Goal: Information Seeking & Learning: Learn about a topic

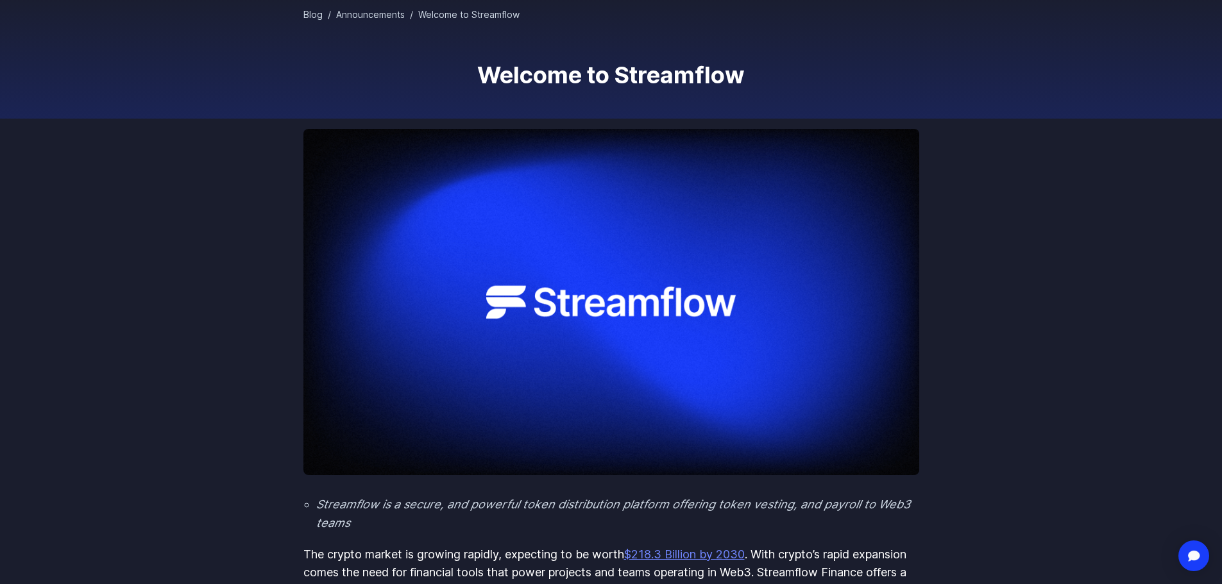
scroll to position [128, 0]
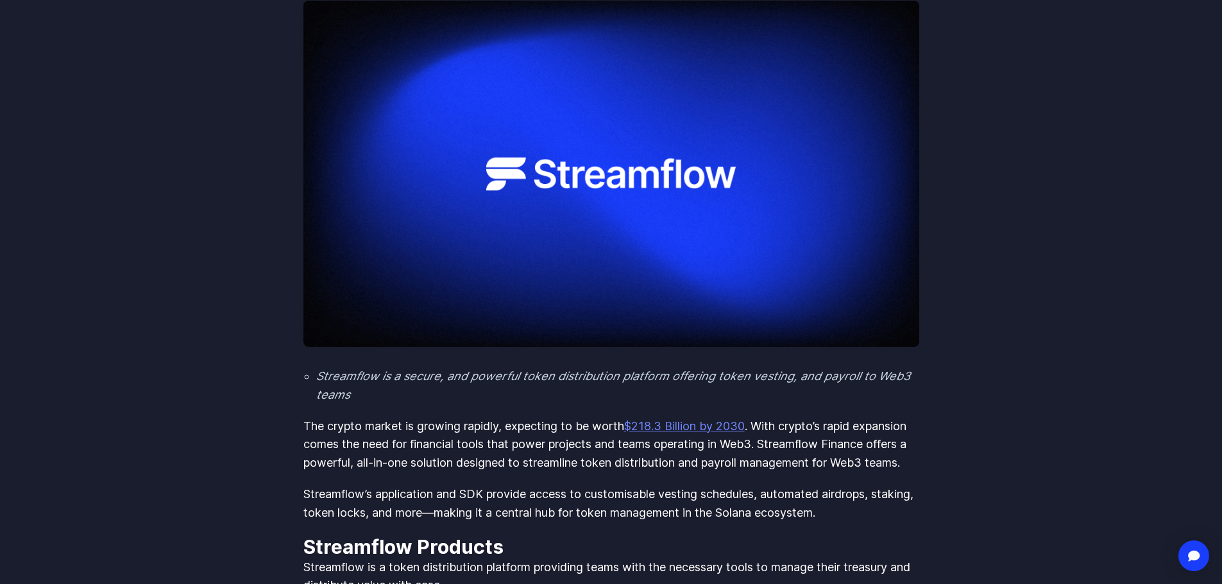
scroll to position [257, 0]
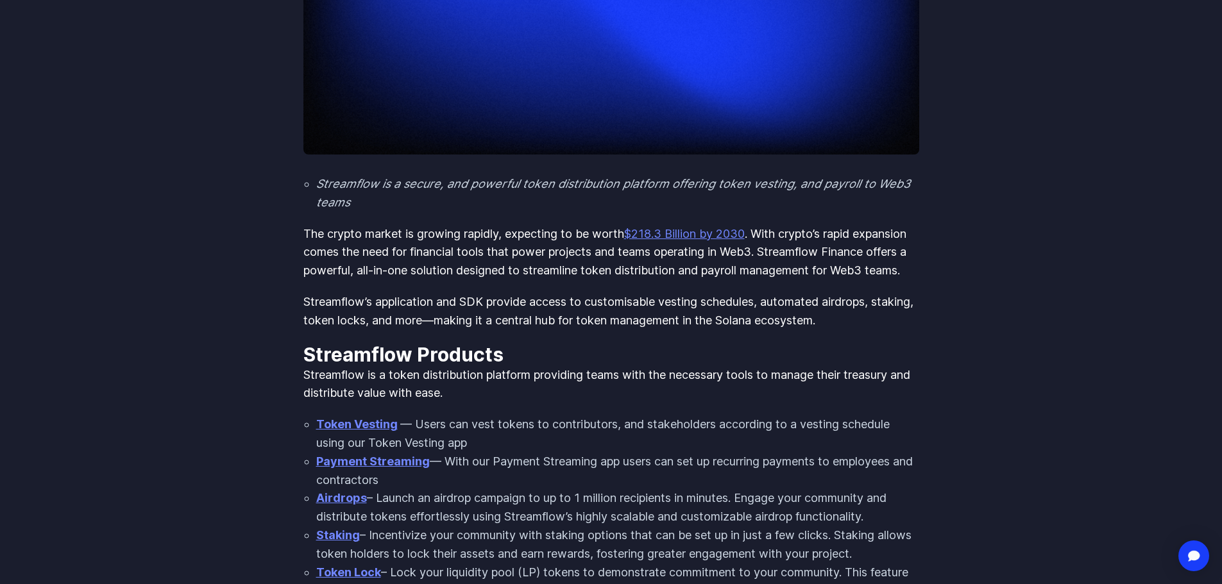
scroll to position [449, 0]
